Goal: Check status: Check status

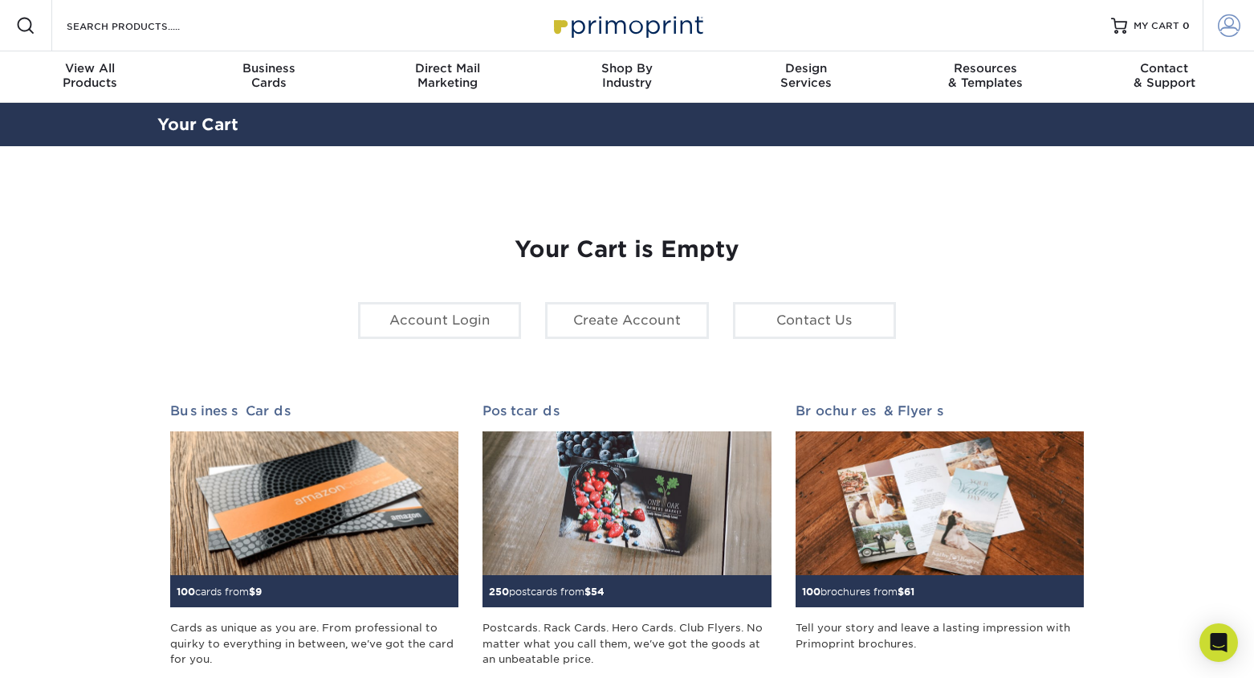
type input "sarah@anntoine.com"
click at [1235, 40] on link "Account" at bounding box center [1228, 25] width 51 height 51
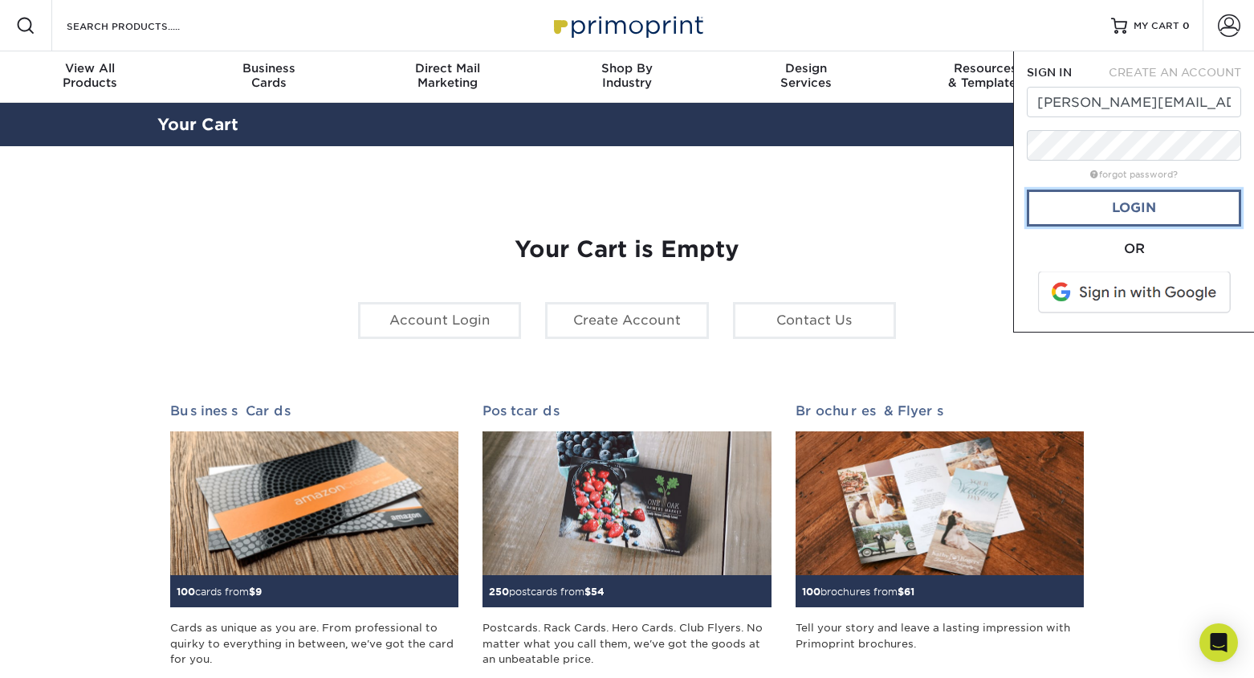
click at [1083, 198] on link "Login" at bounding box center [1134, 207] width 214 height 37
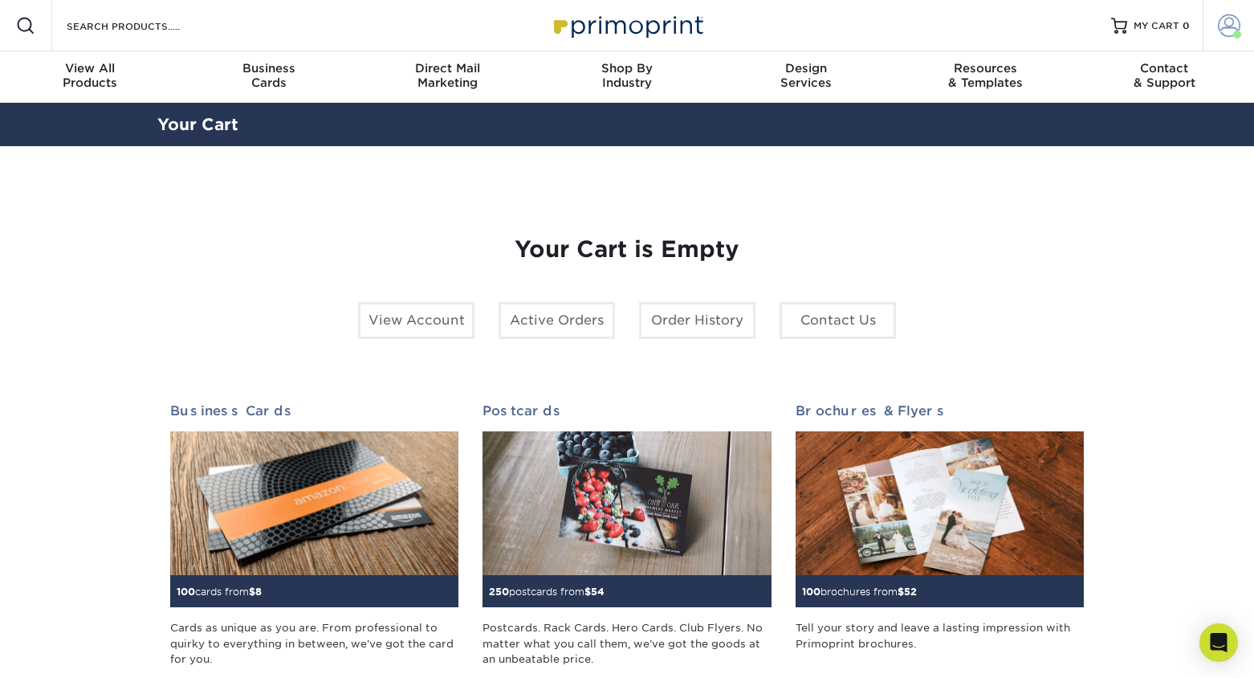
click at [1203, 24] on link "Account" at bounding box center [1228, 25] width 51 height 51
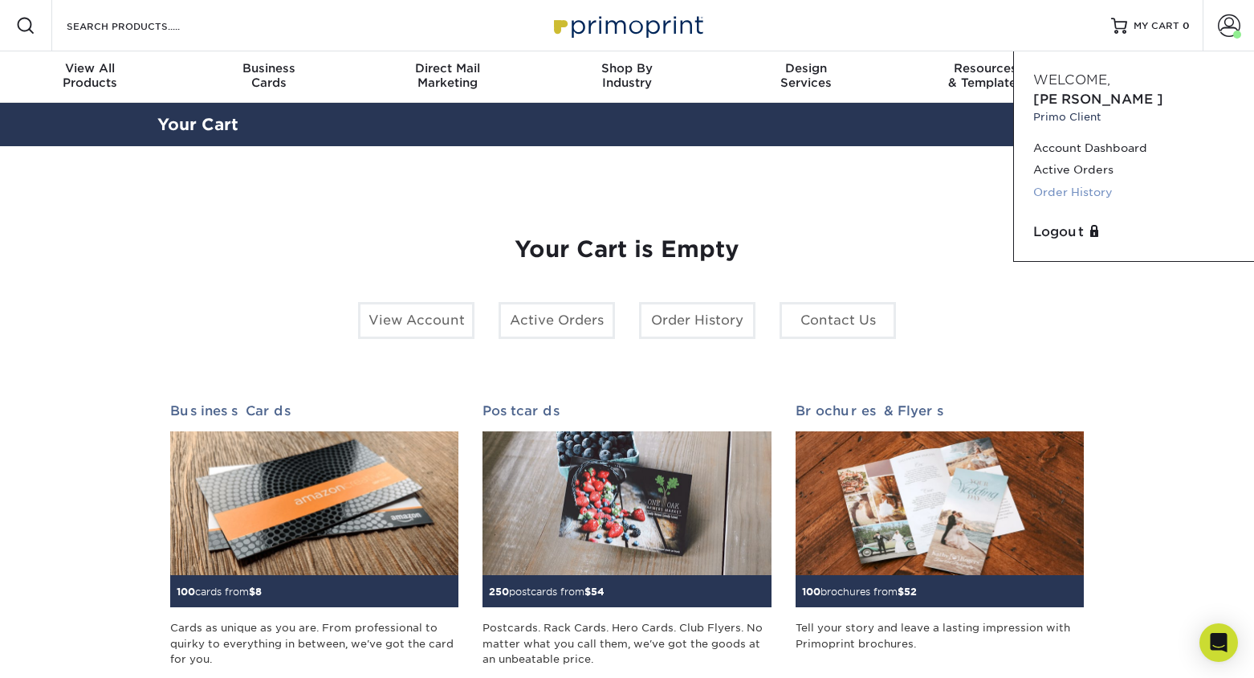
click at [1061, 181] on link "Order History" at bounding box center [1134, 192] width 202 height 22
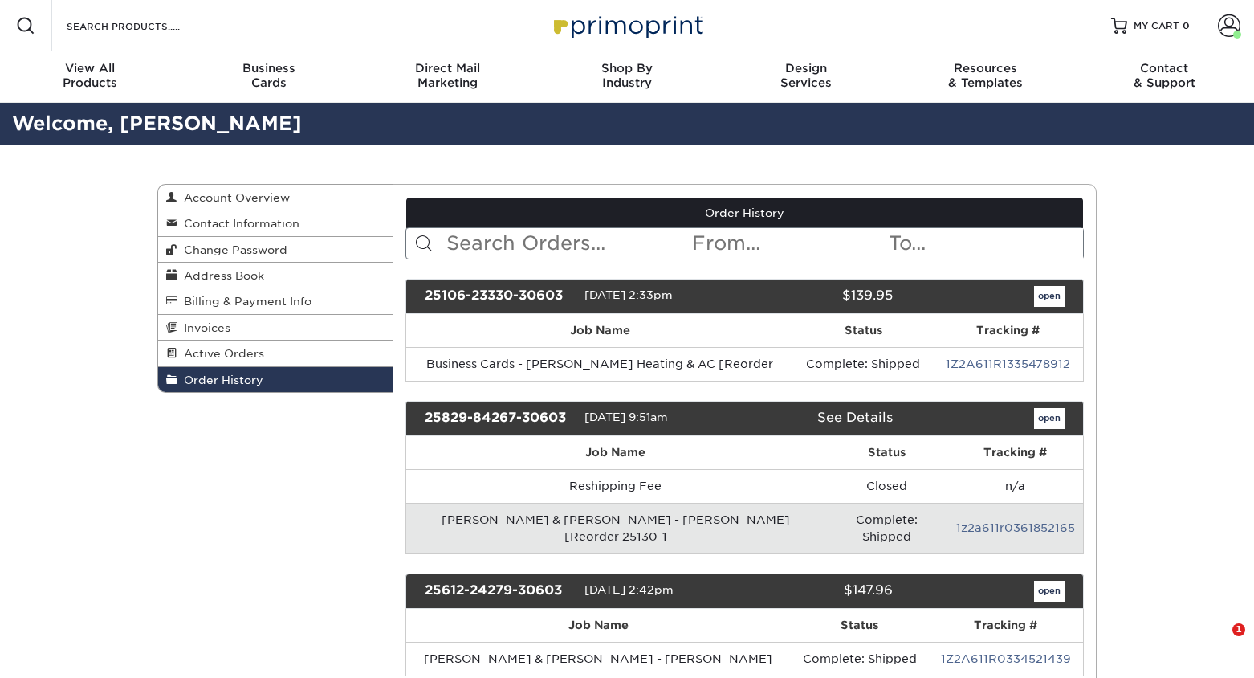
click at [559, 251] on input "text" at bounding box center [568, 243] width 246 height 31
type input "andre"
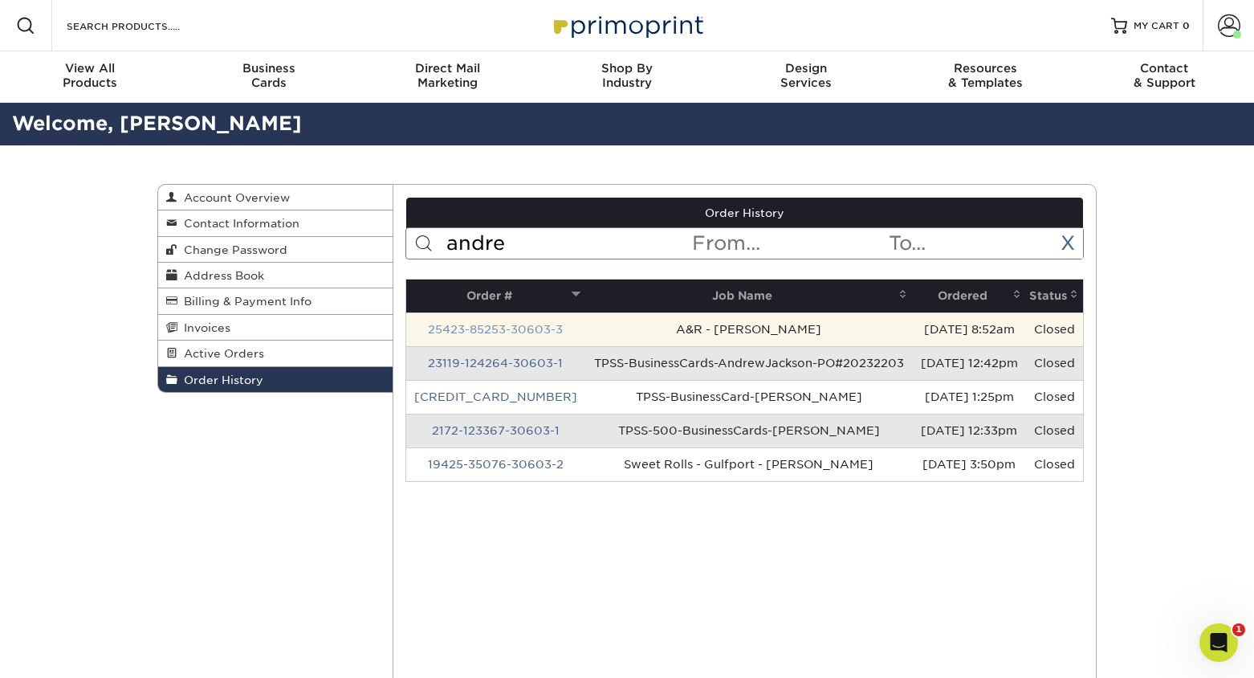
click at [462, 328] on link "25423-85253-30603-3" at bounding box center [495, 329] width 135 height 13
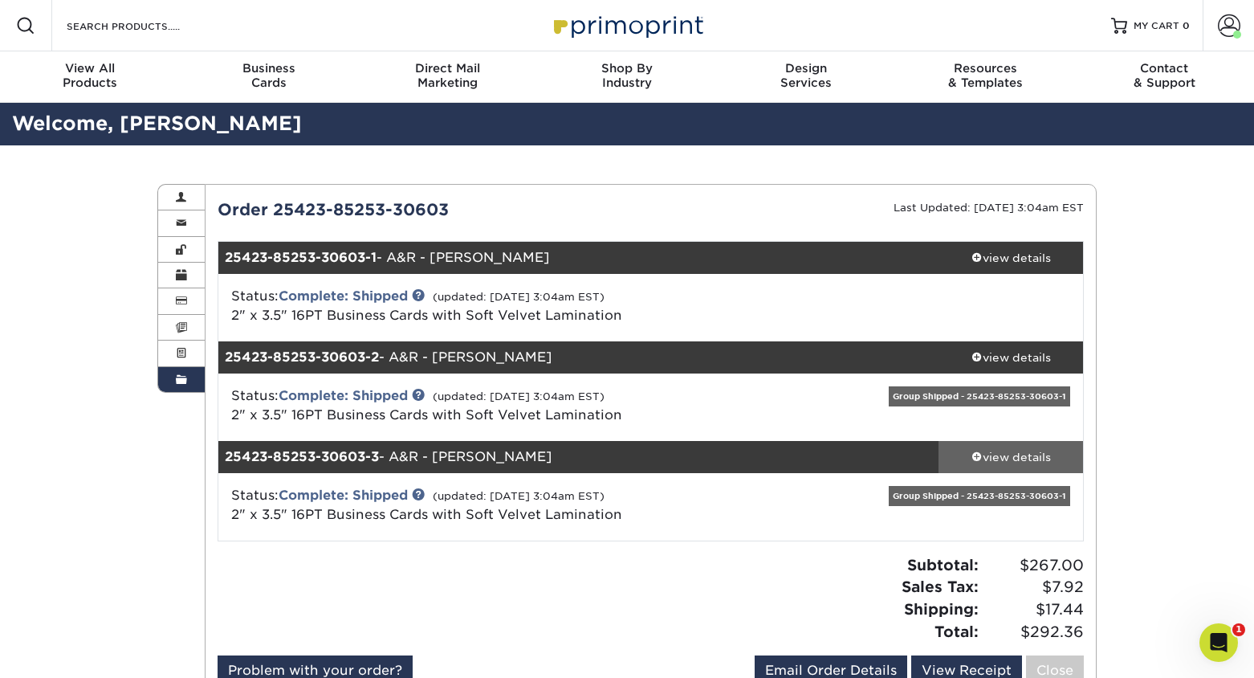
click at [1011, 460] on div "view details" at bounding box center [1011, 457] width 145 height 16
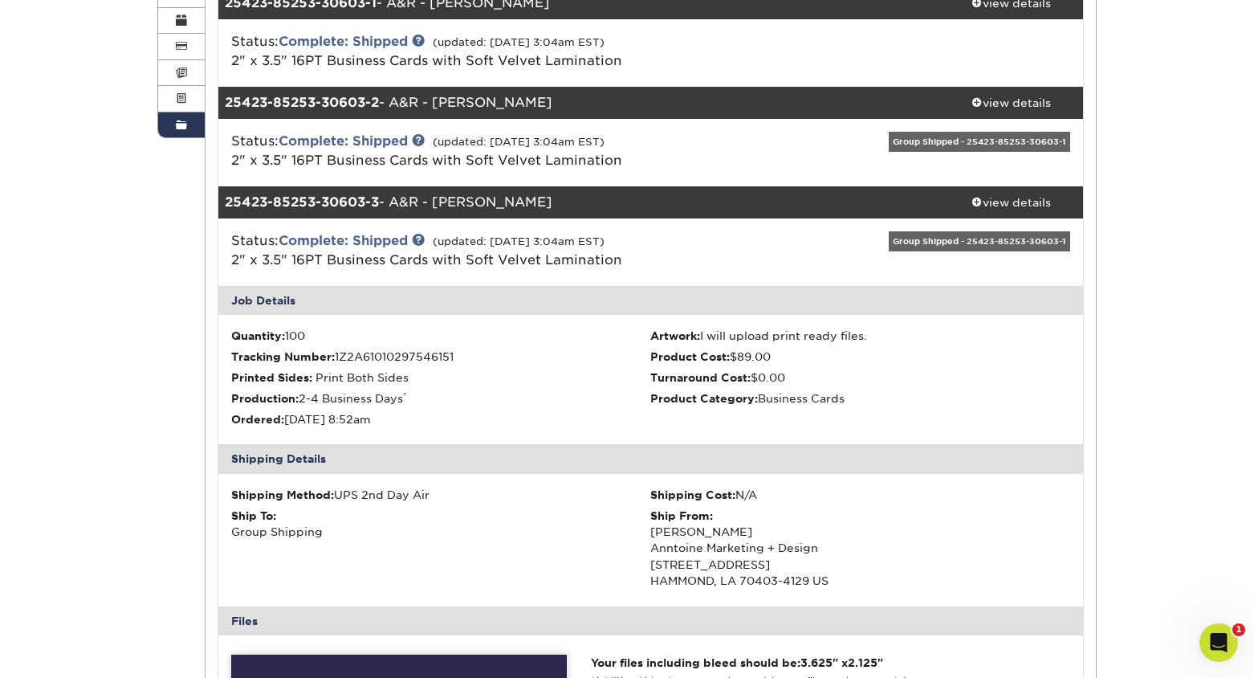
scroll to position [305, 0]
